Goal: Check status

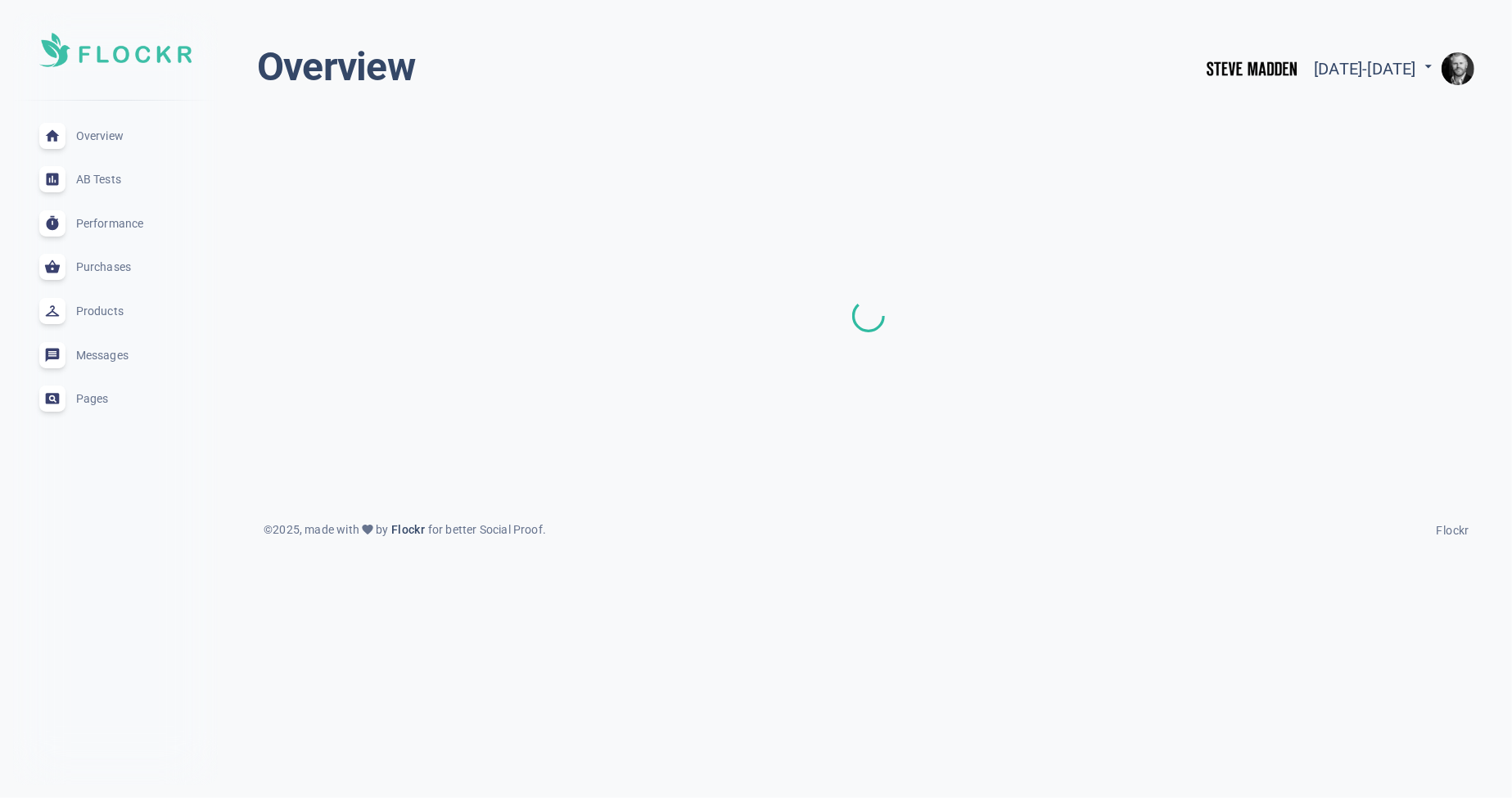
click at [1461, 63] on img "button" at bounding box center [1458, 68] width 32 height 32
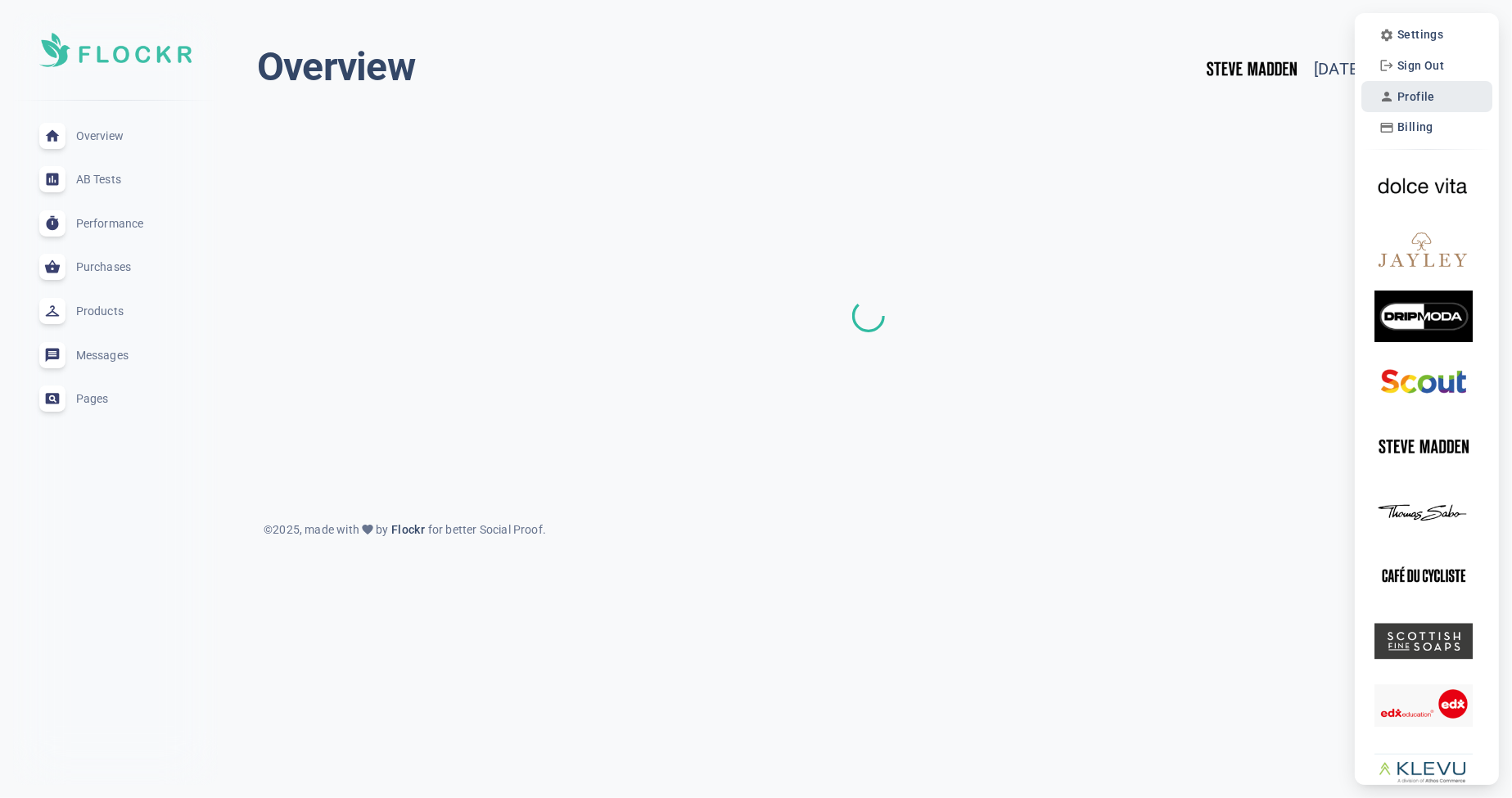
scroll to position [6, 0]
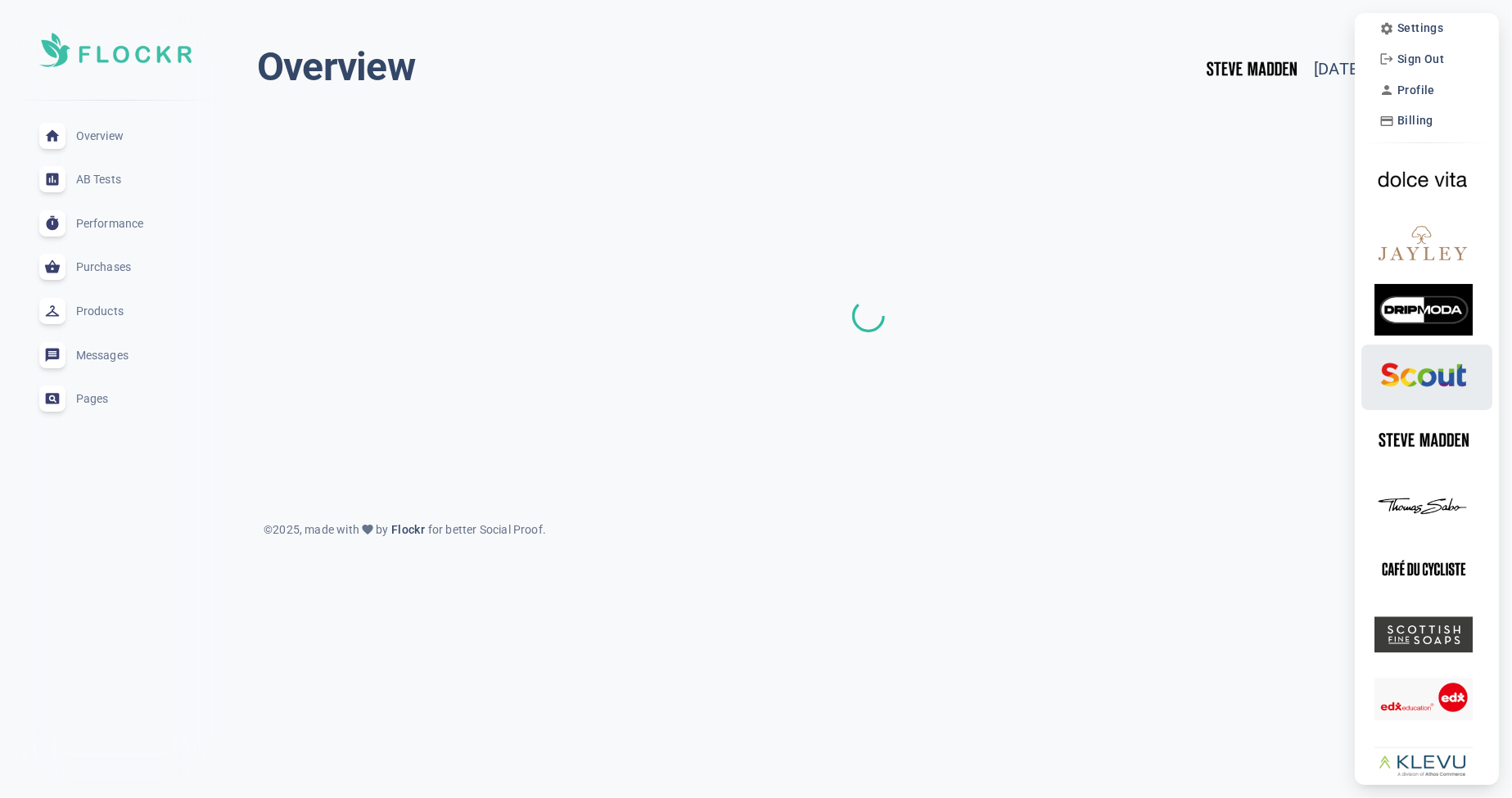
click at [1418, 385] on img at bounding box center [1423, 374] width 98 height 51
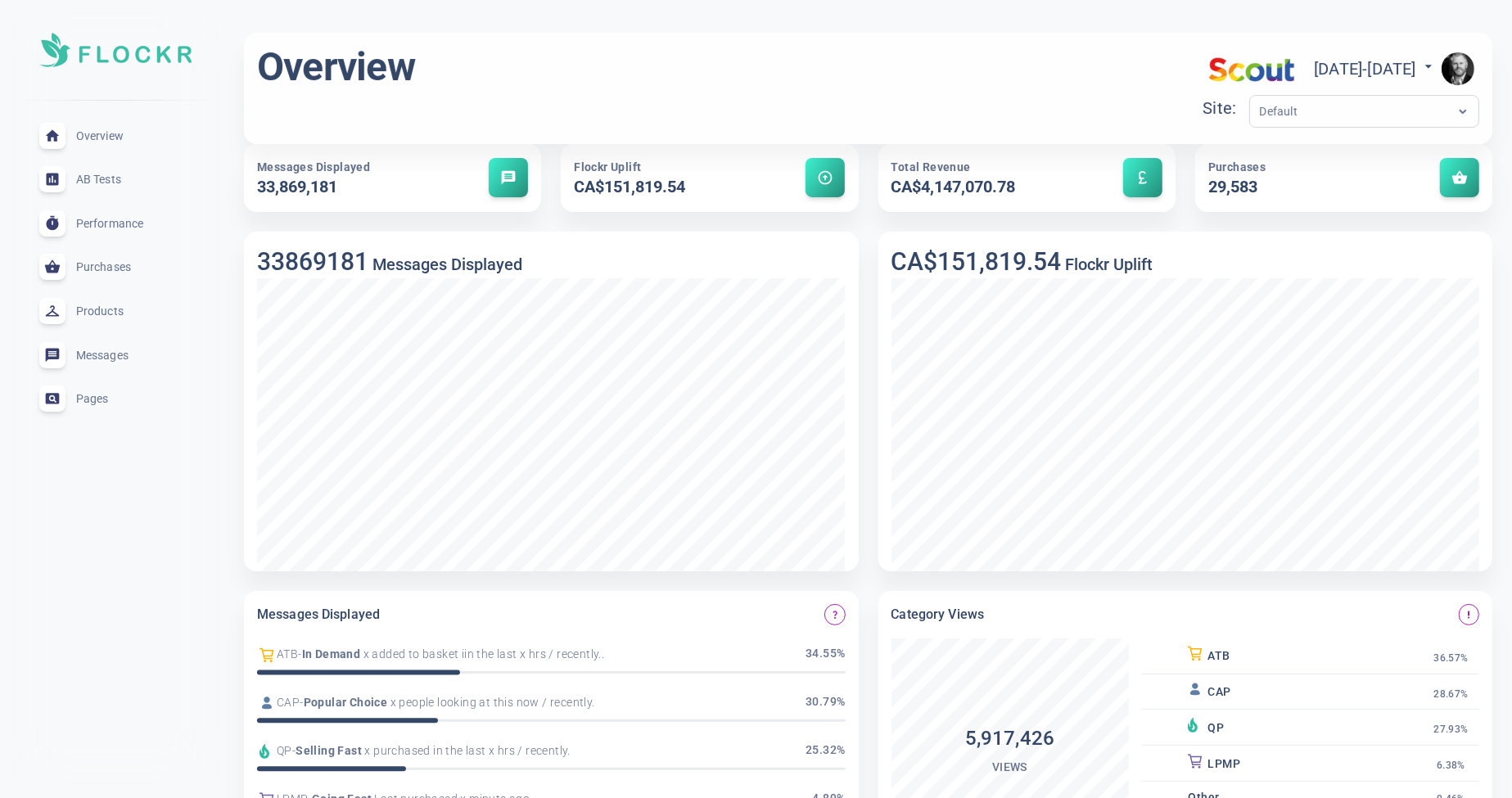
scroll to position [5, 0]
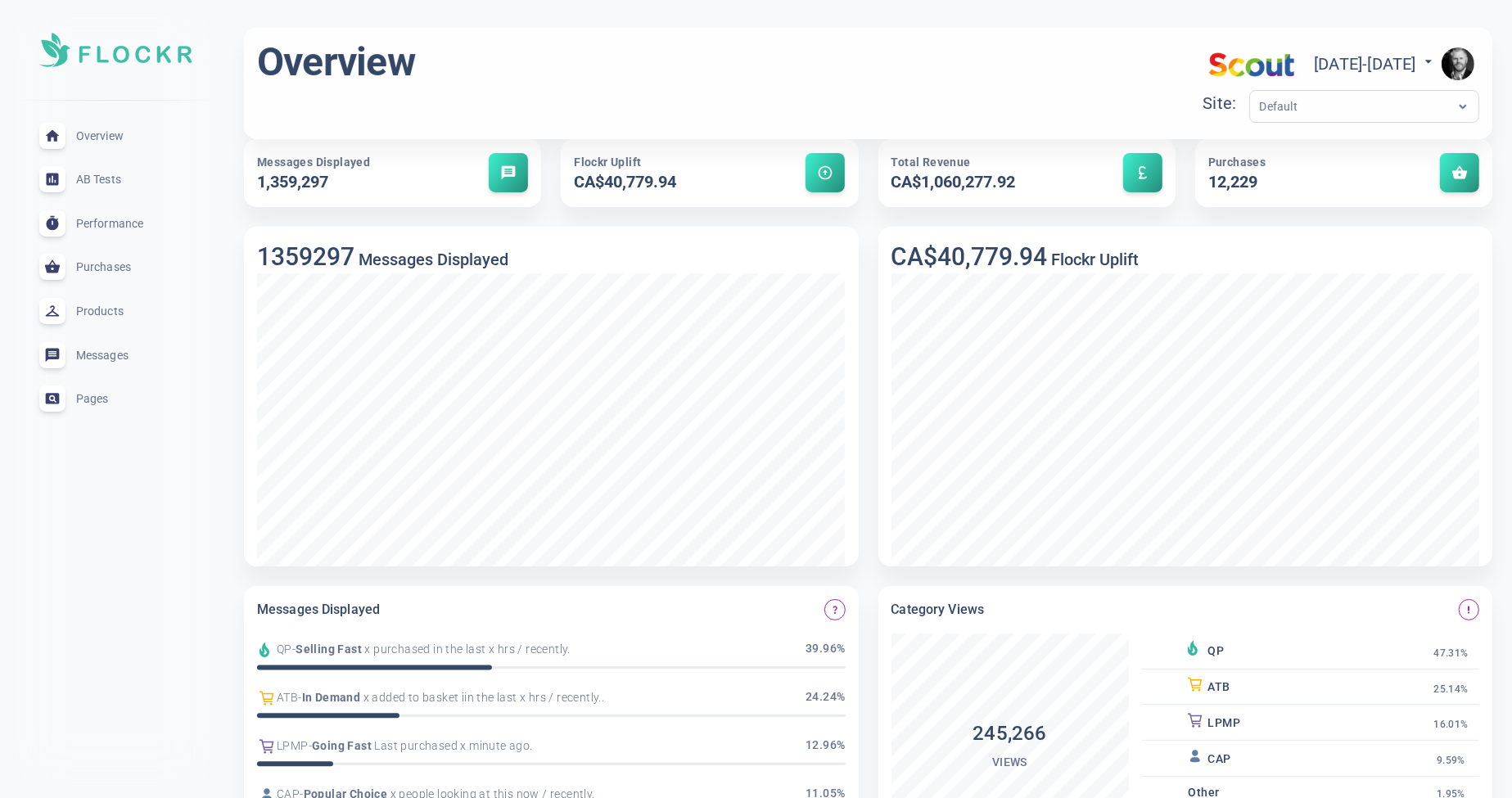
click at [1339, 49] on div "[DATE] - [DATE] menu" at bounding box center [1340, 64] width 276 height 52
click at [1338, 58] on span "[DATE] - [DATE]" at bounding box center [1375, 64] width 122 height 20
select select "8"
select select "2025"
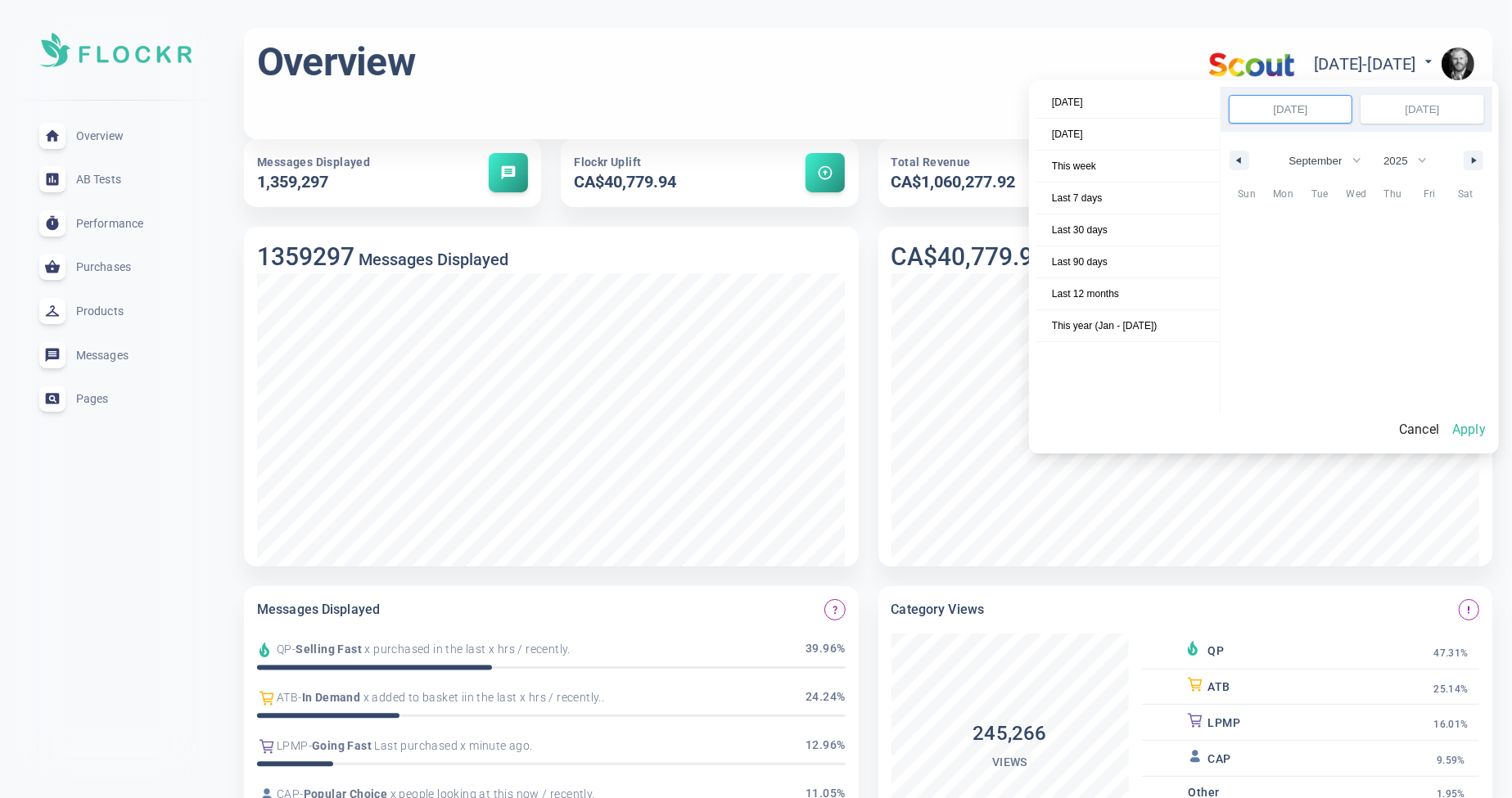
scroll to position [224347, 0]
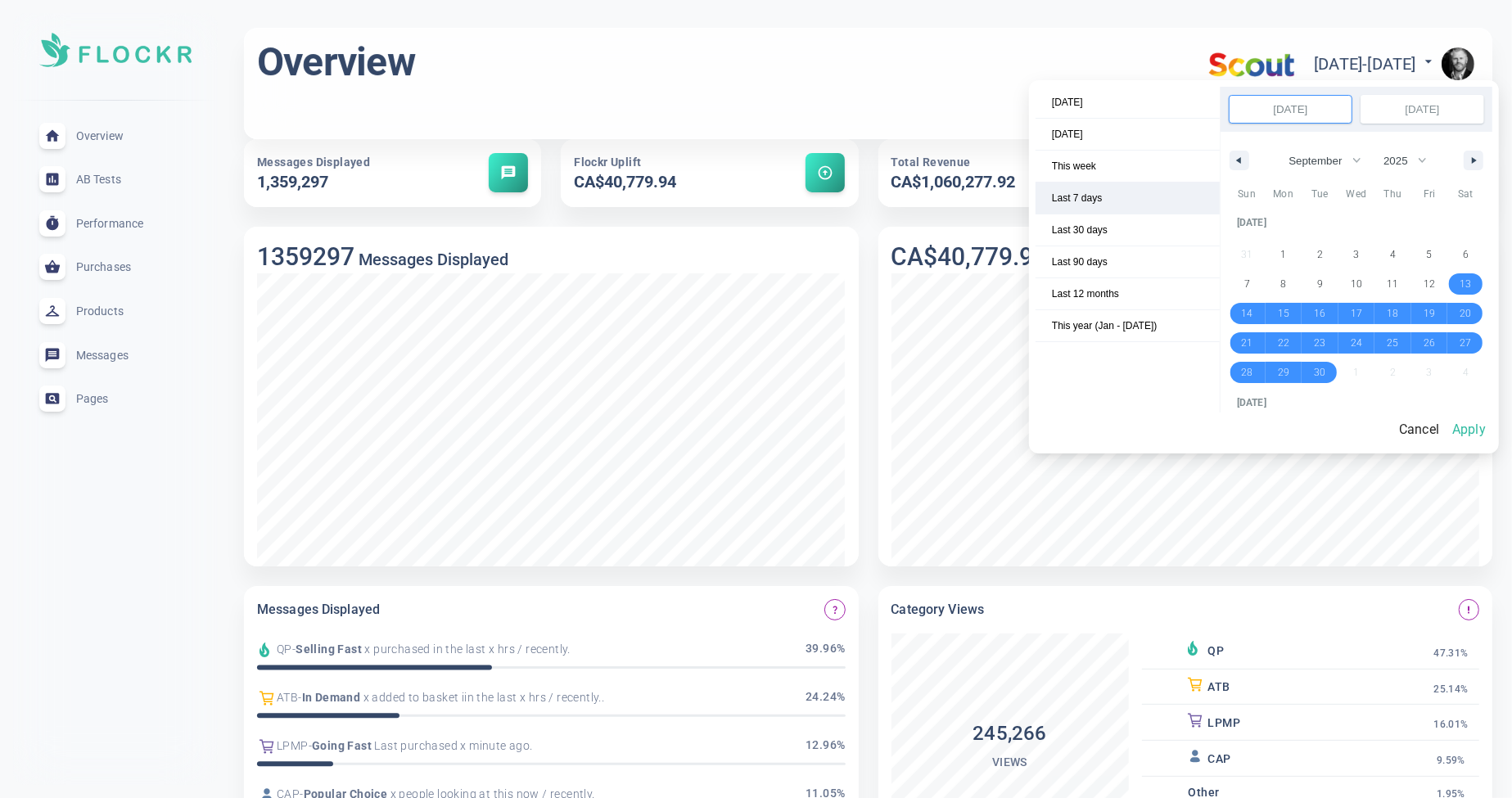
click at [1097, 201] on span "Last 7 days" at bounding box center [1127, 198] width 185 height 32
select select "9"
select select "2025"
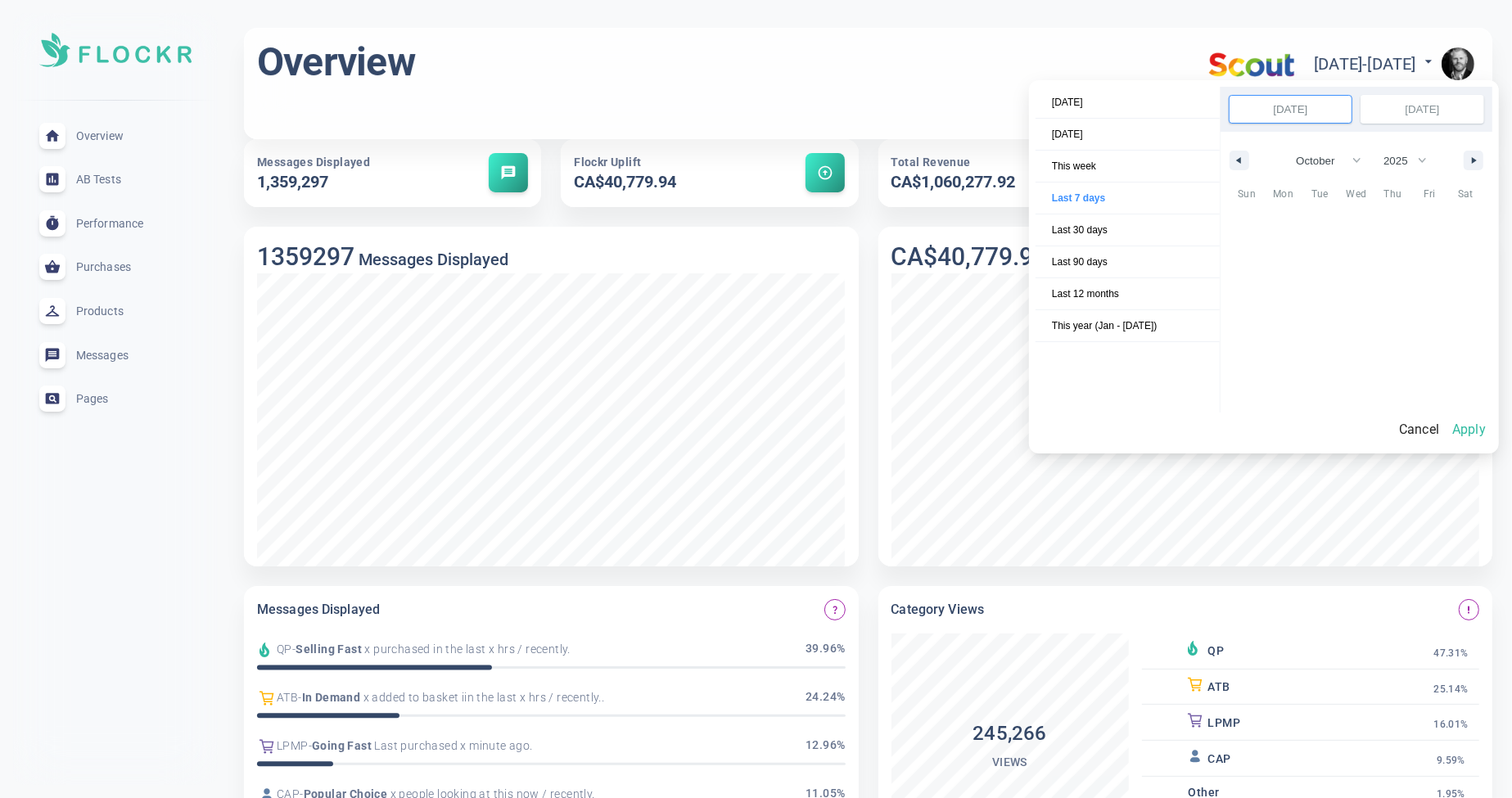
scroll to position [224527, 0]
click at [1480, 432] on button "Apply" at bounding box center [1469, 430] width 47 height 34
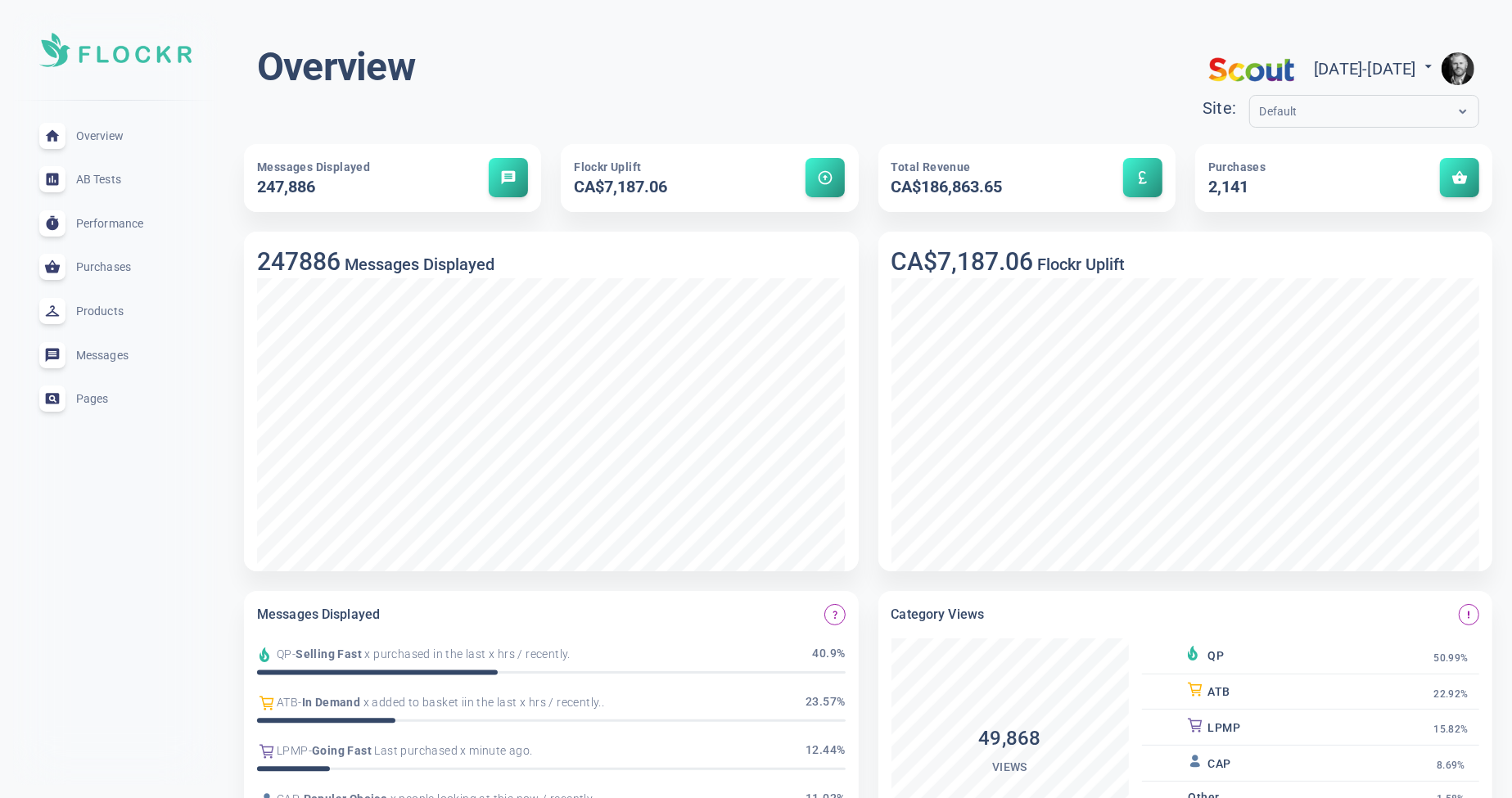
scroll to position [0, 0]
click at [1399, 68] on span "[DATE] - [DATE]" at bounding box center [1375, 68] width 122 height 20
select select "9"
select select "2025"
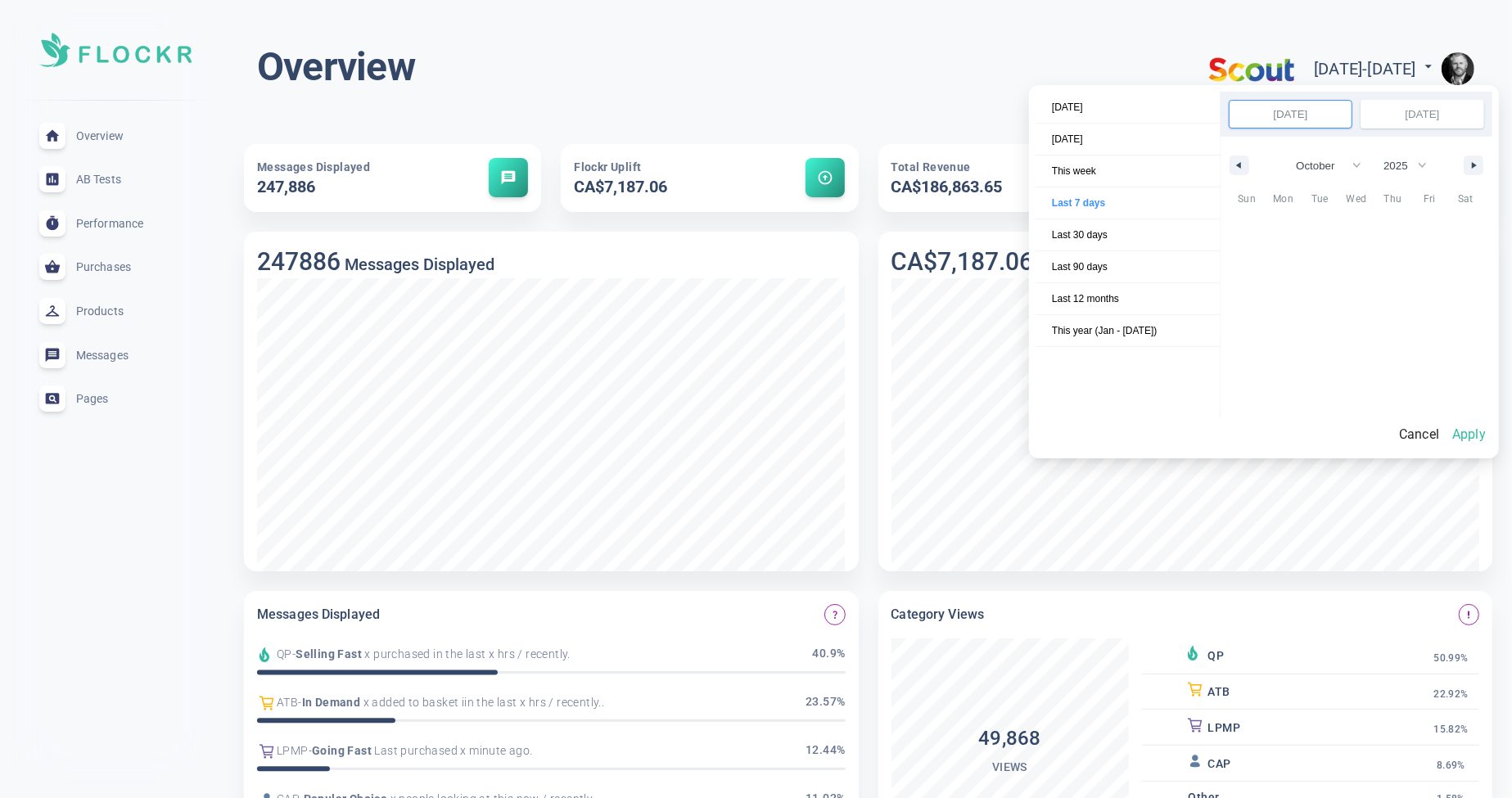
scroll to position [224527, 0]
select select "9"
select select "2025"
select select "9"
select select "2025"
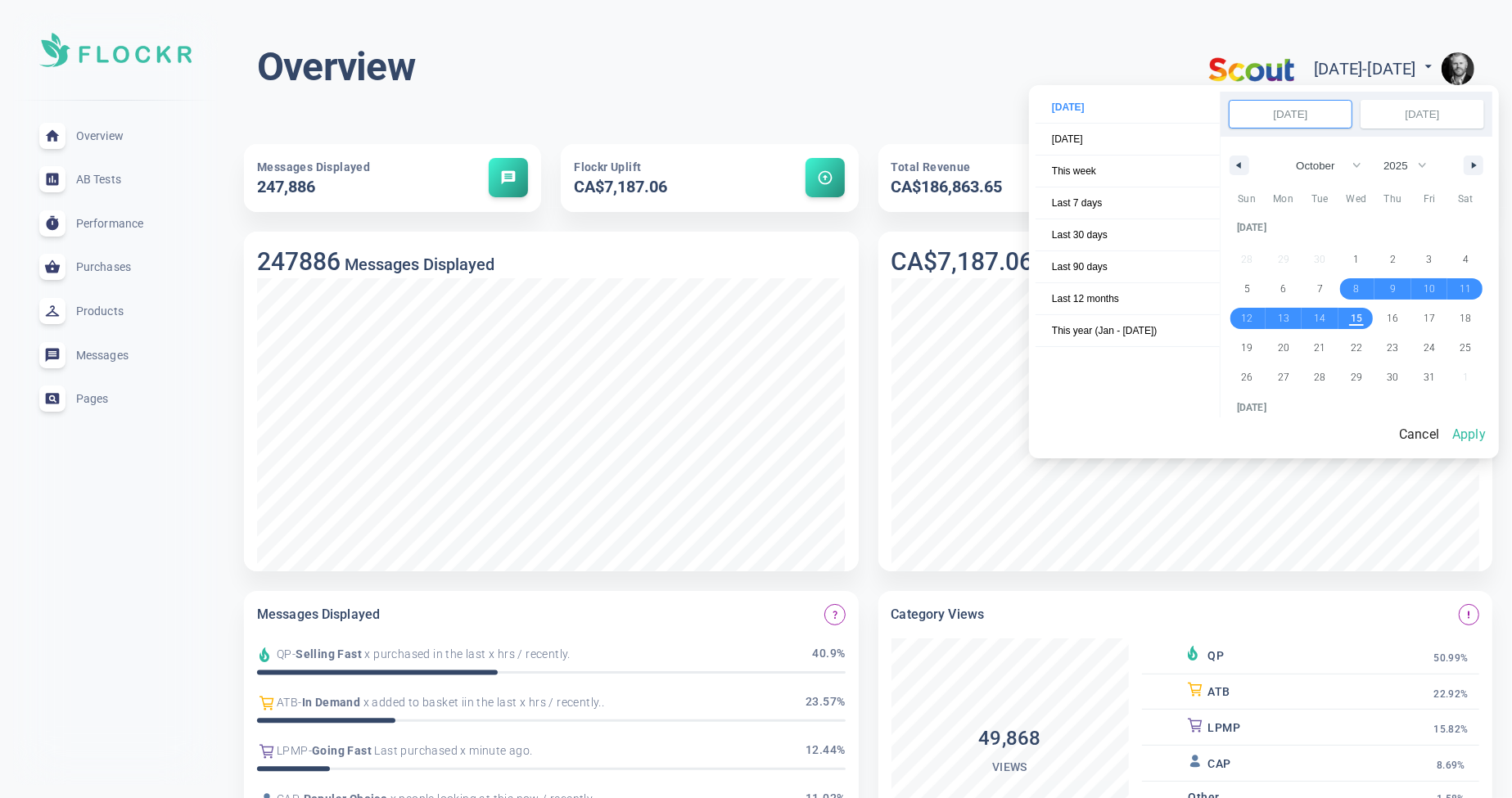
drag, startPoint x: 1359, startPoint y: 291, endPoint x: 1360, endPoint y: 321, distance: 30.0
select select "9"
select select "2025"
click at [1471, 436] on button "Apply" at bounding box center [1469, 435] width 47 height 34
